Goal: Task Accomplishment & Management: Manage account settings

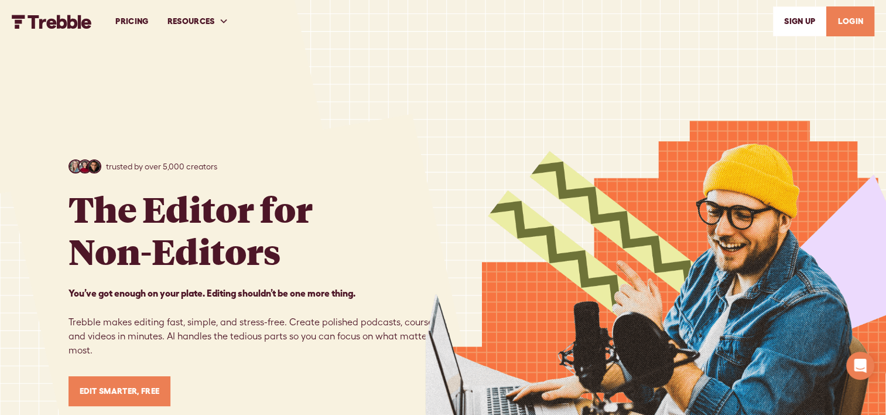
click at [842, 21] on link "LOGIN" at bounding box center [850, 21] width 48 height 30
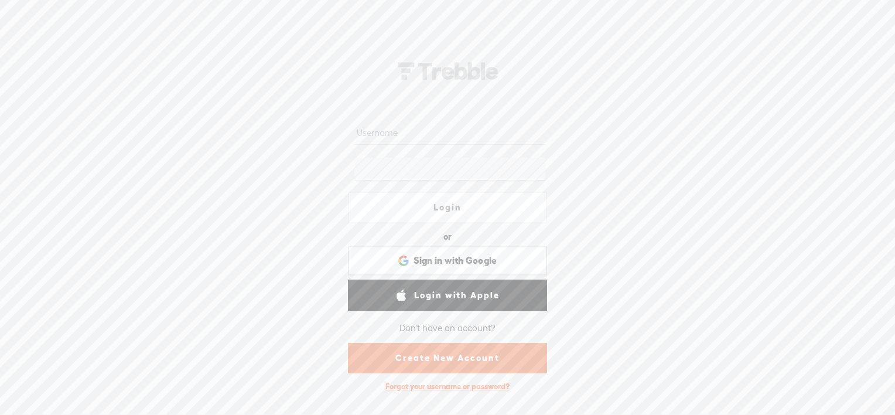
type input "bsarnor@gmail.com"
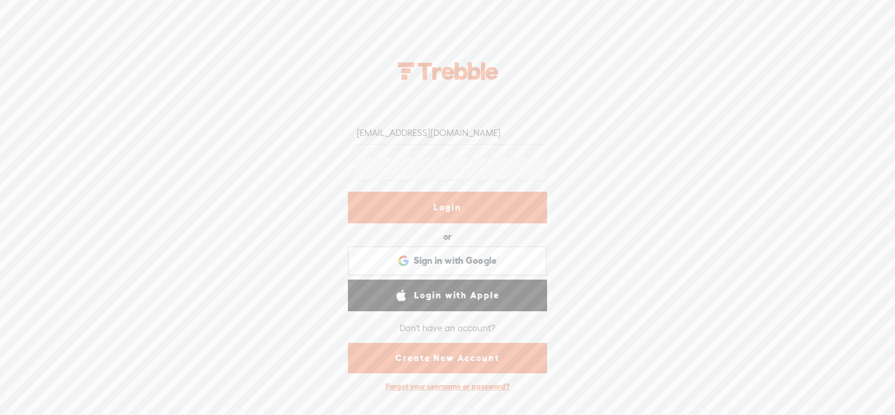
click at [662, 225] on div "bsarnor@gmail.com Login or Login with Facebook Sign in with Google Sign in with…" at bounding box center [447, 223] width 895 height 383
click at [453, 209] on link "Login" at bounding box center [447, 208] width 199 height 32
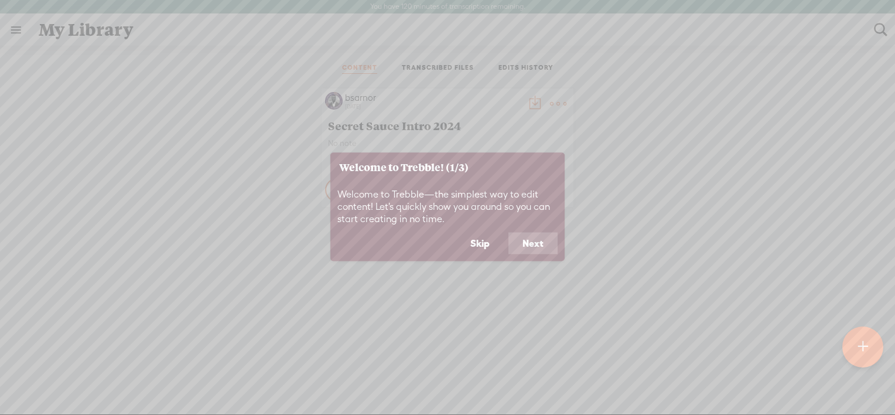
click at [527, 239] on button "Next" at bounding box center [532, 243] width 49 height 22
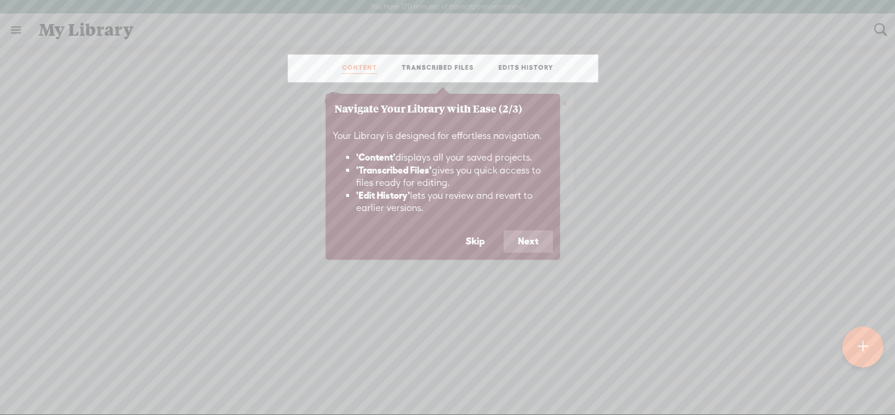
click at [532, 237] on button "Next" at bounding box center [528, 241] width 49 height 22
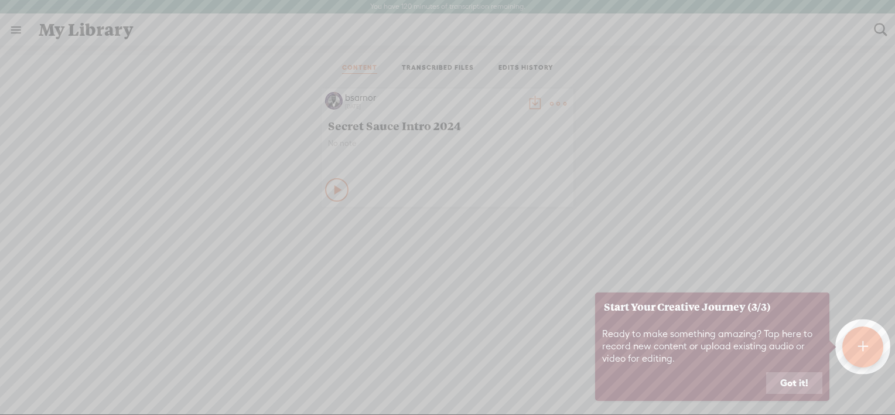
click at [785, 385] on button "Got it!" at bounding box center [794, 383] width 56 height 22
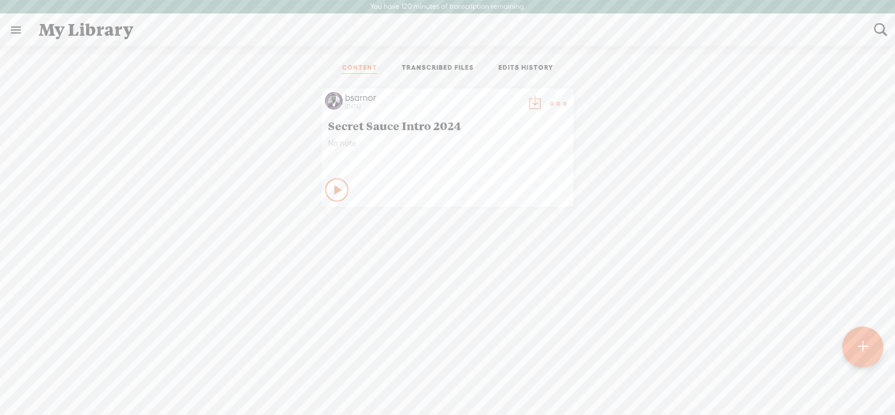
click at [550, 101] on t at bounding box center [558, 103] width 16 height 16
click at [479, 223] on link "Delete" at bounding box center [498, 223] width 117 height 27
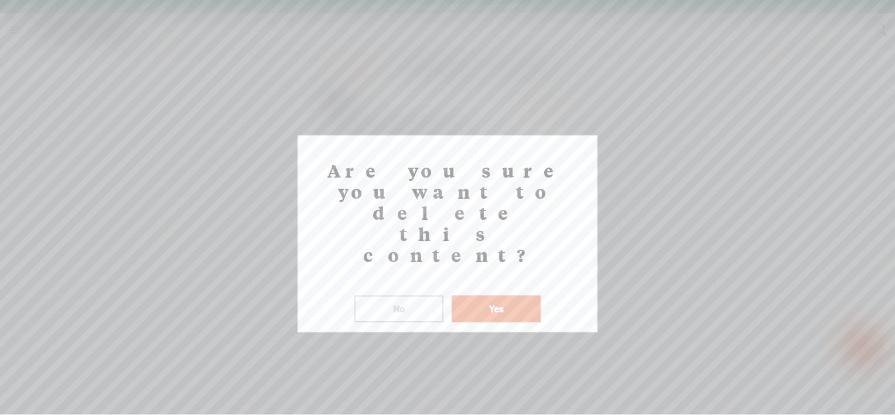
click at [490, 295] on button "Yes" at bounding box center [496, 308] width 89 height 27
